Goal: Task Accomplishment & Management: Complete application form

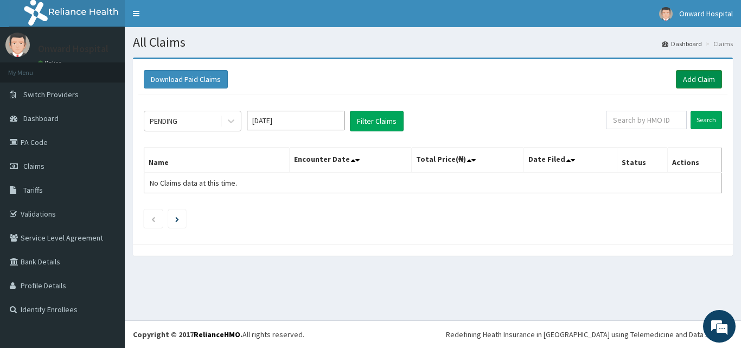
click at [706, 76] on link "Add Claim" at bounding box center [699, 79] width 46 height 18
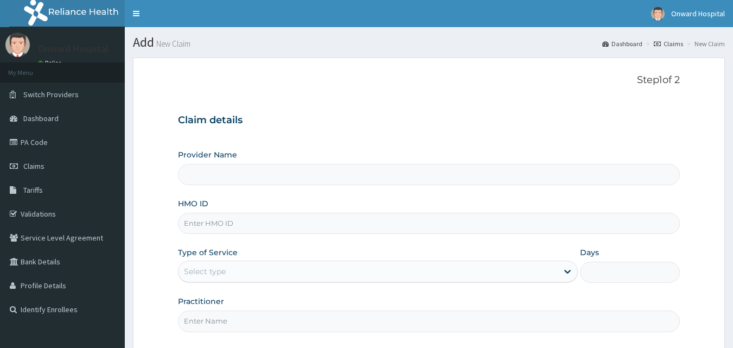
click at [233, 226] on input "HMO ID" at bounding box center [429, 223] width 502 height 21
paste input "NPF/10062/A"
type input "NPF/10062/A"
type input "ONWARD HOSPITAL"
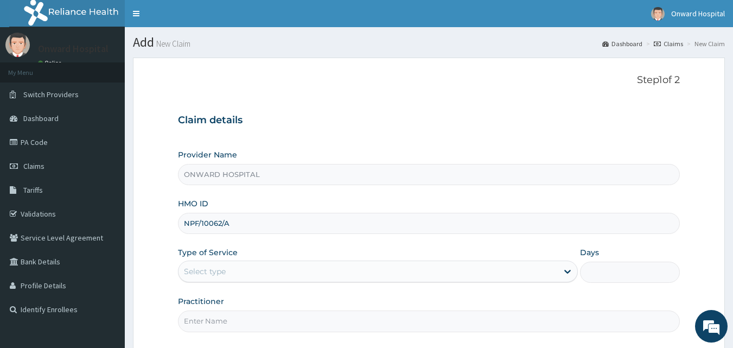
type input "NPF/10062/A"
click at [229, 272] on div "Select type" at bounding box center [367, 271] width 379 height 17
drag, startPoint x: 229, startPoint y: 272, endPoint x: 223, endPoint y: 285, distance: 14.3
click at [229, 272] on div "Select type" at bounding box center [367, 271] width 379 height 17
click at [215, 276] on div "Select type" at bounding box center [205, 271] width 42 height 11
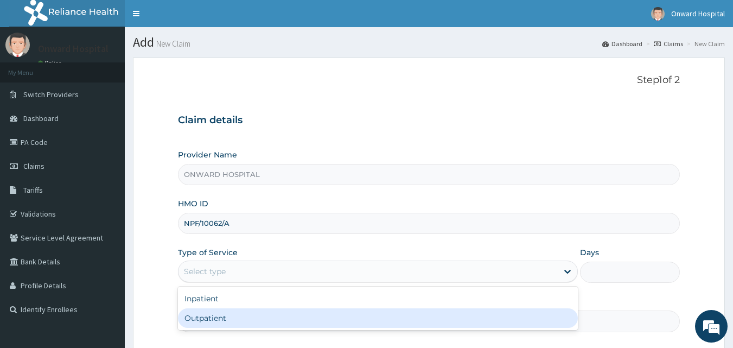
click at [207, 314] on div "Outpatient" at bounding box center [378, 318] width 400 height 20
type input "1"
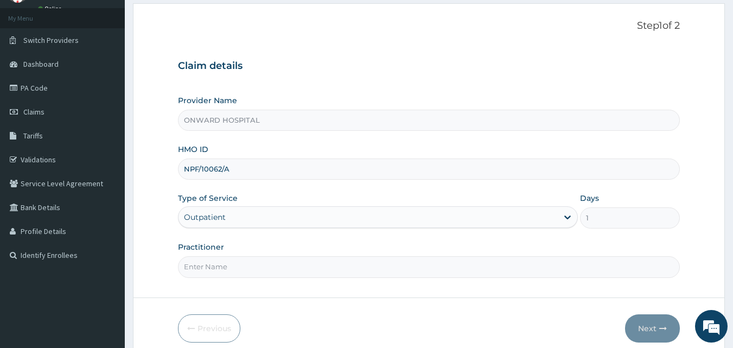
click at [257, 266] on input "Practitioner" at bounding box center [429, 266] width 502 height 21
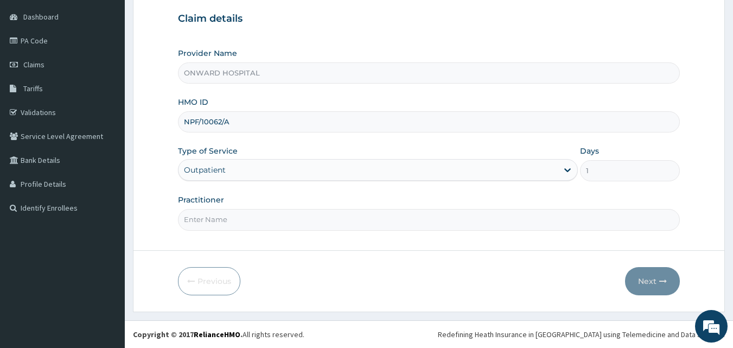
click at [265, 218] on input "Practitioner" at bounding box center [429, 219] width 502 height 21
type input "DR. LAIYEMO"
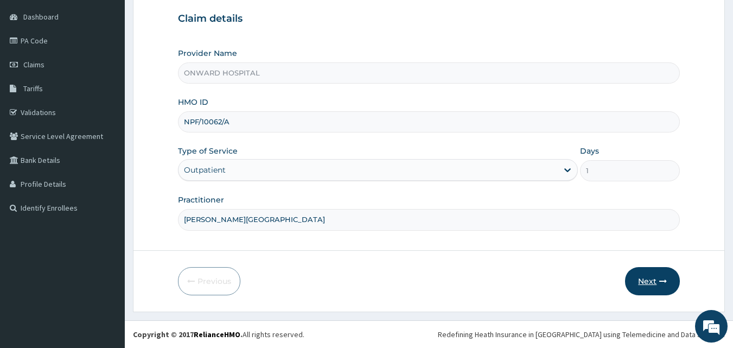
click at [644, 282] on button "Next" at bounding box center [652, 281] width 55 height 28
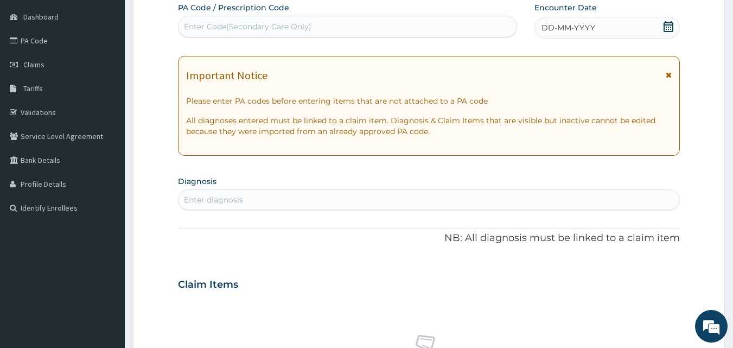
scroll to position [0, 0]
click at [673, 29] on icon at bounding box center [668, 26] width 10 height 11
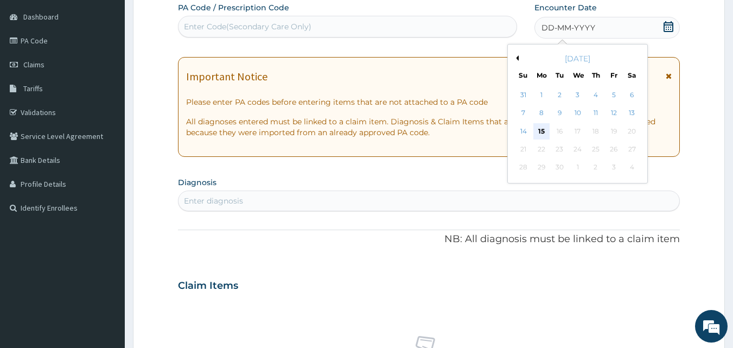
click at [536, 130] on div "15" at bounding box center [541, 131] width 16 height 16
click at [536, 130] on p "All diagnoses entered must be linked to a claim item. Diagnosis & Claim Items t…" at bounding box center [429, 127] width 486 height 22
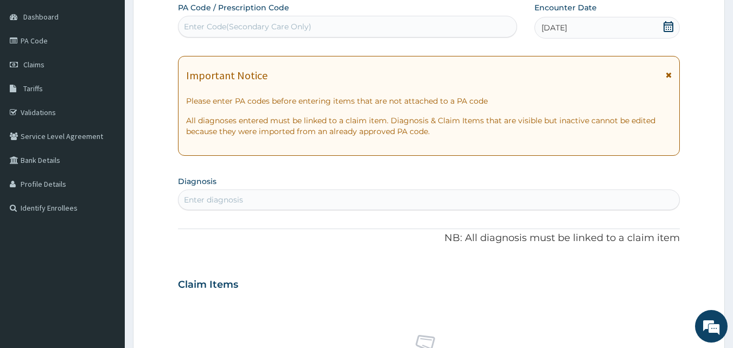
click at [323, 196] on div "Enter diagnosis" at bounding box center [428, 199] width 501 height 17
type input "j"
type input "hyper"
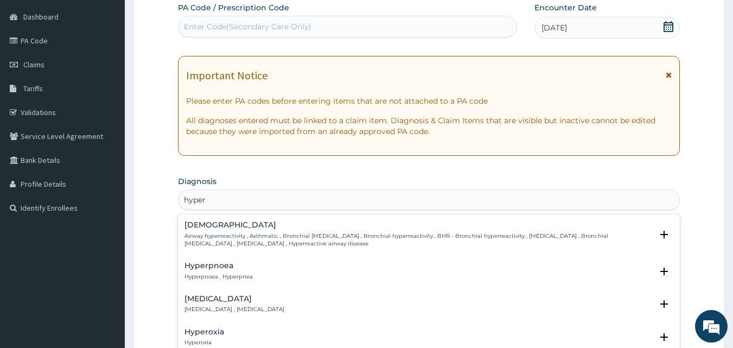
click at [266, 234] on p "Airway hyperreactivity , Asthmatic , Bronchial asthma , Bronchial hyperreactivi…" at bounding box center [418, 240] width 468 height 16
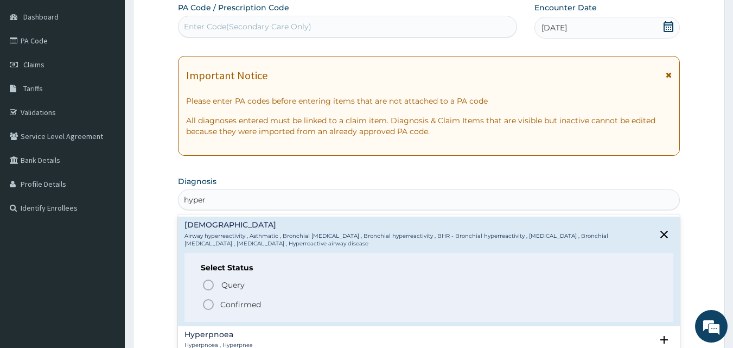
click at [210, 299] on circle "status option filled" at bounding box center [208, 304] width 10 height 10
click at [210, 299] on div "Claim Items No claim item" at bounding box center [429, 346] width 502 height 156
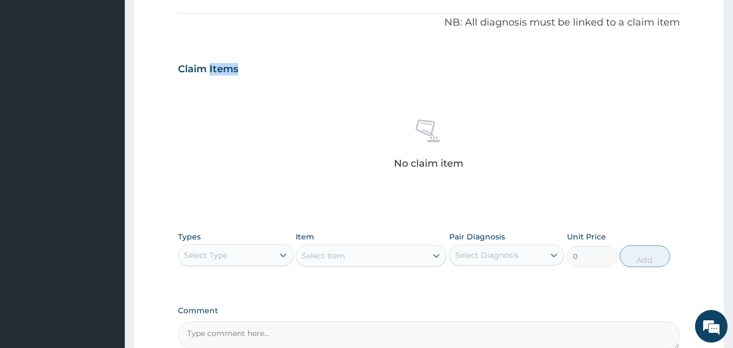
scroll to position [427, 0]
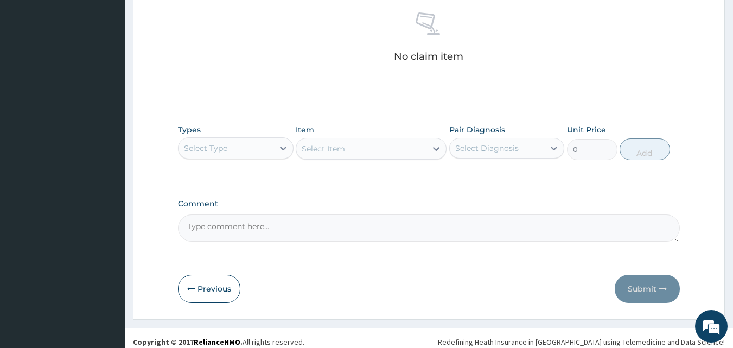
click at [271, 150] on div "Select Type" at bounding box center [225, 147] width 95 height 17
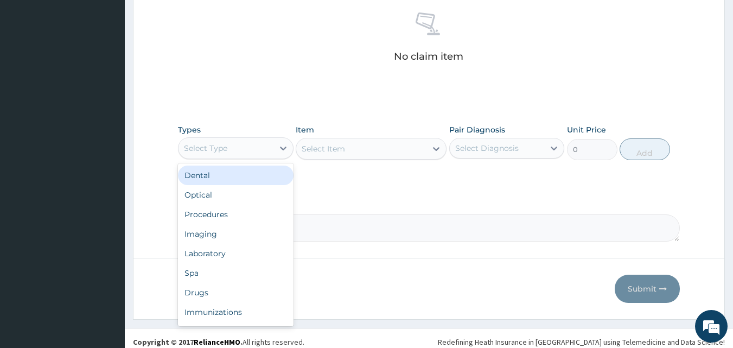
click at [271, 150] on div "Select Type" at bounding box center [225, 147] width 95 height 17
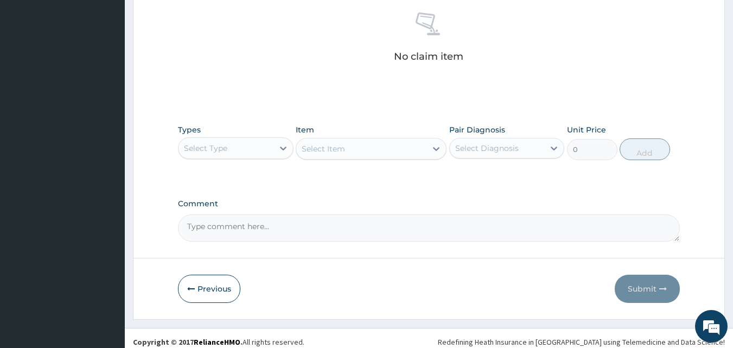
click at [270, 150] on div "Select Type" at bounding box center [225, 147] width 95 height 17
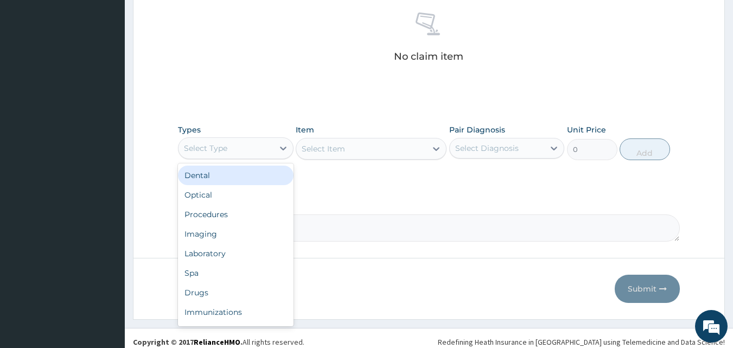
click at [270, 150] on div "Select Type" at bounding box center [225, 147] width 95 height 17
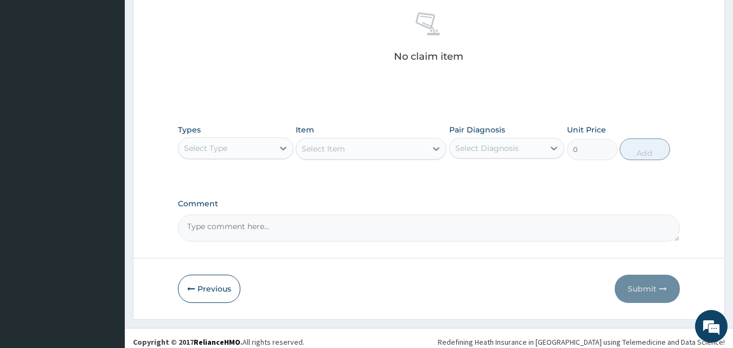
click at [270, 150] on div "Select Type" at bounding box center [225, 147] width 95 height 17
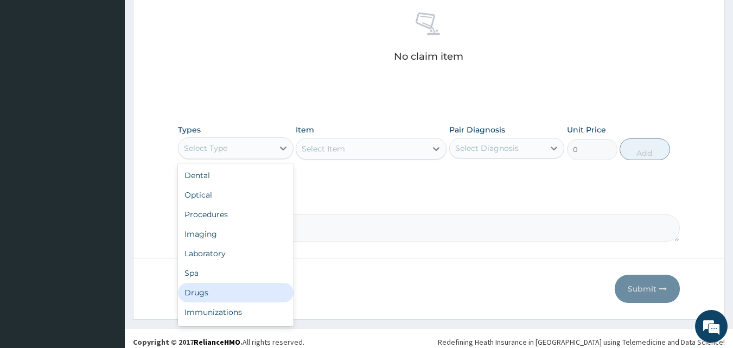
click at [228, 293] on div "Drugs" at bounding box center [236, 293] width 116 height 20
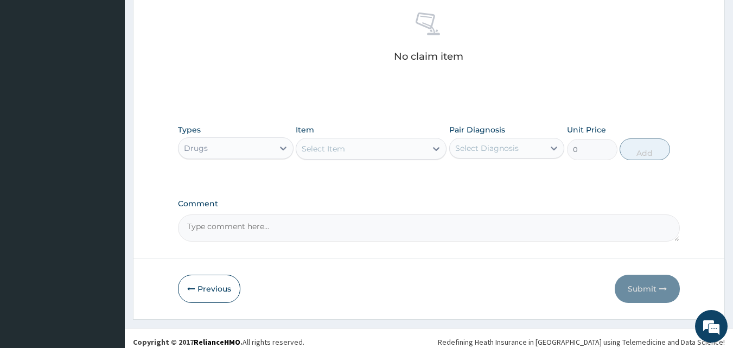
click at [346, 148] on div "Select Item" at bounding box center [361, 148] width 130 height 17
click at [426, 150] on div "Select Item" at bounding box center [361, 148] width 130 height 17
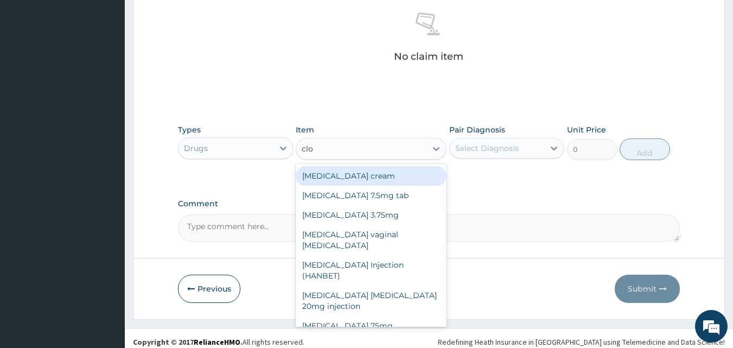
type input "clop"
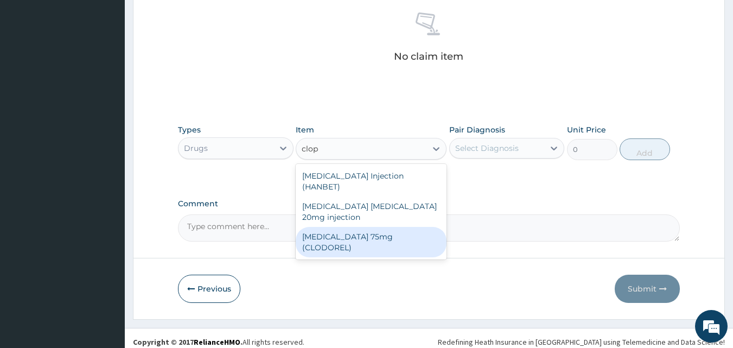
click at [369, 238] on div "CLOPIDOGREL 75mg (CLODOREL)" at bounding box center [371, 242] width 151 height 30
click at [369, 238] on textarea "Comment" at bounding box center [429, 227] width 502 height 27
type input "75.9"
